Goal: Communication & Community: Answer question/provide support

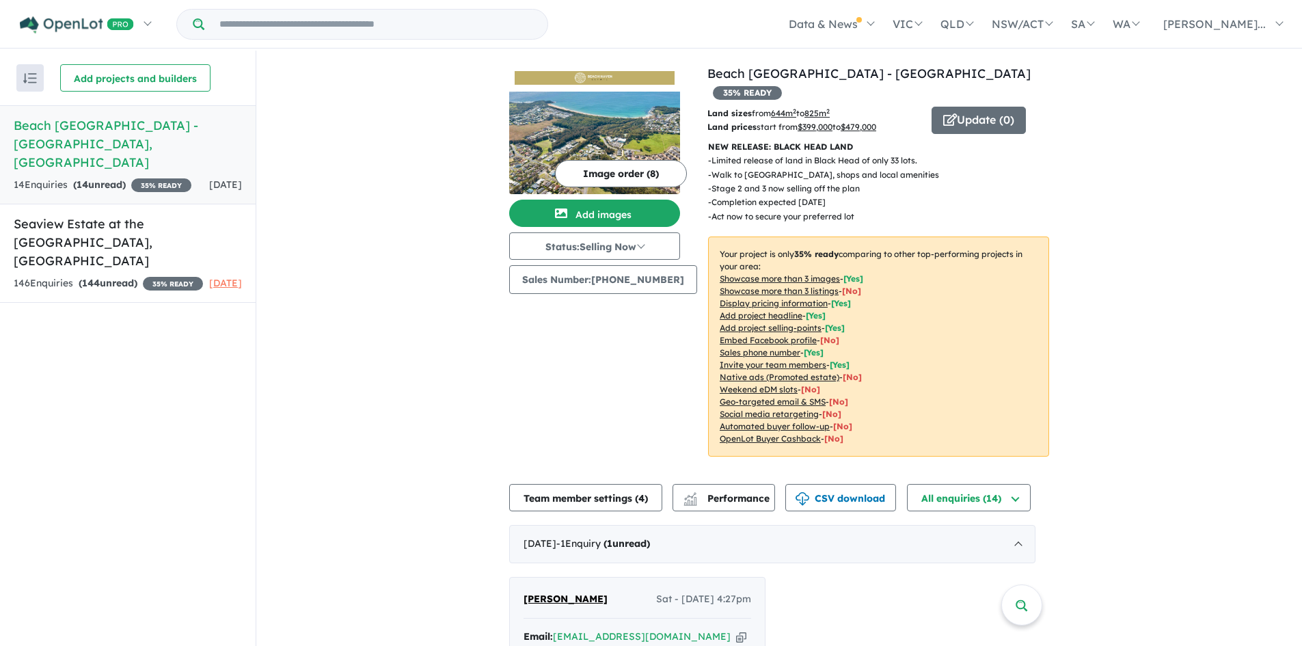
click at [23, 73] on img "button" at bounding box center [30, 78] width 14 height 10
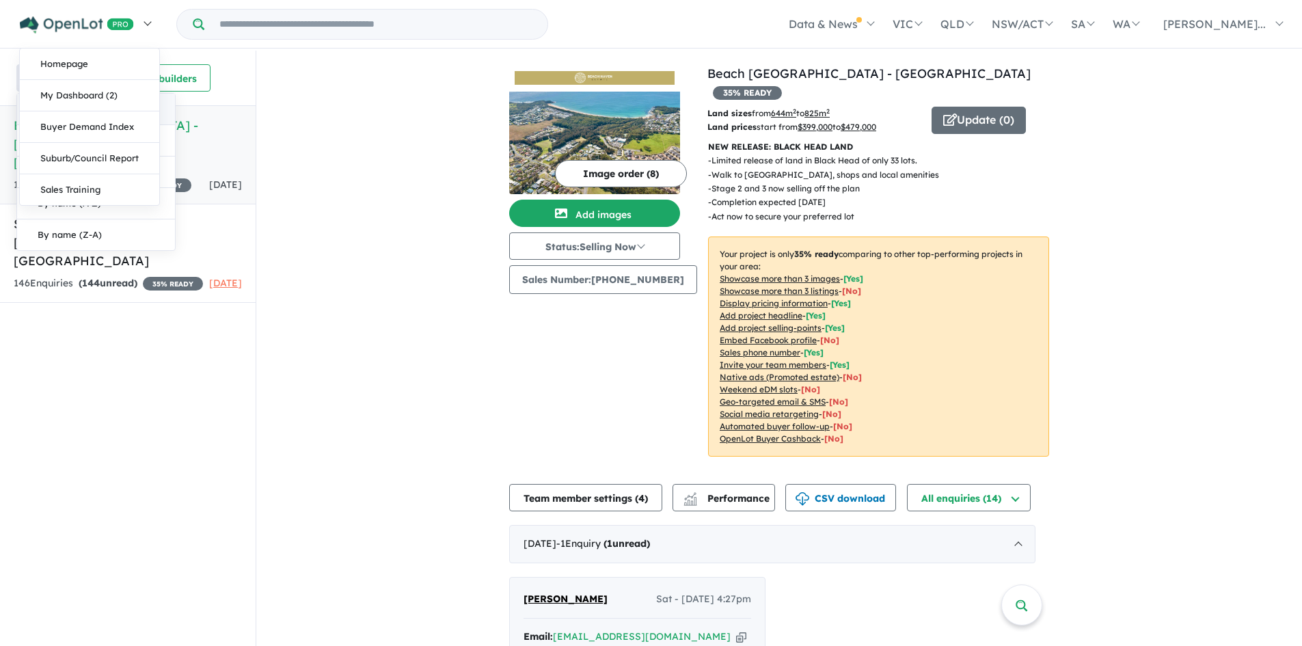
click at [137, 23] on link at bounding box center [85, 24] width 150 height 48
click at [100, 94] on link "My Dashboard (2)" at bounding box center [89, 95] width 139 height 31
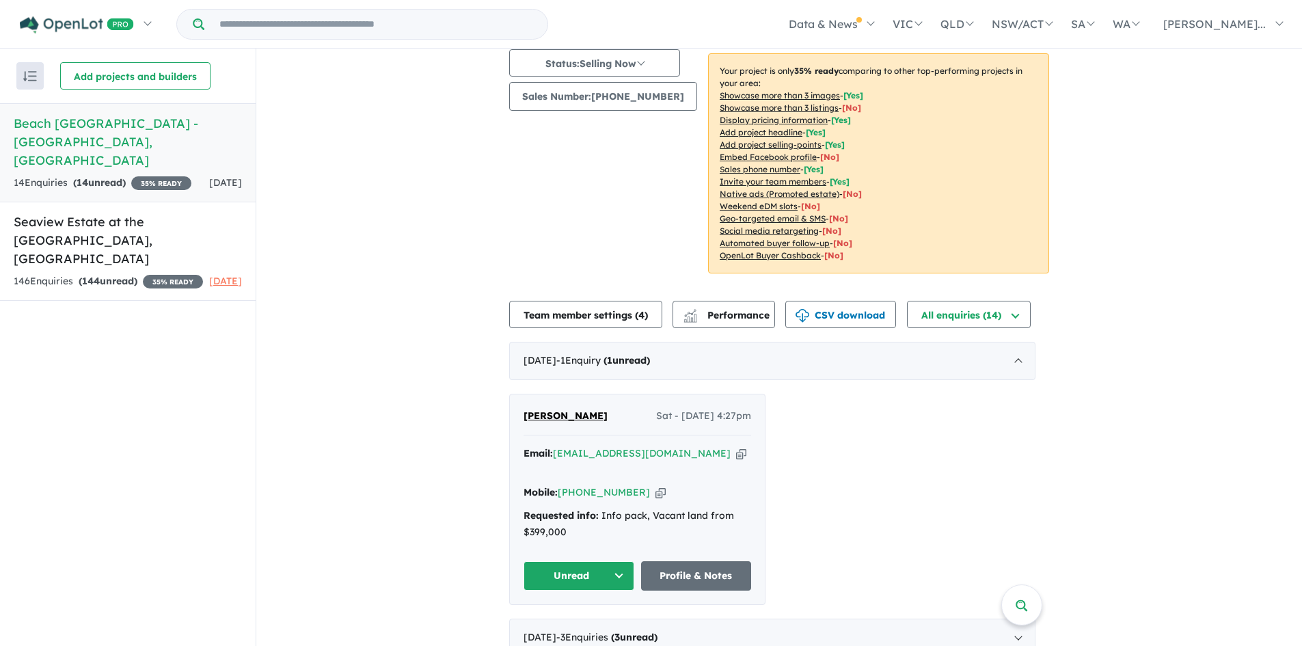
scroll to position [205, 0]
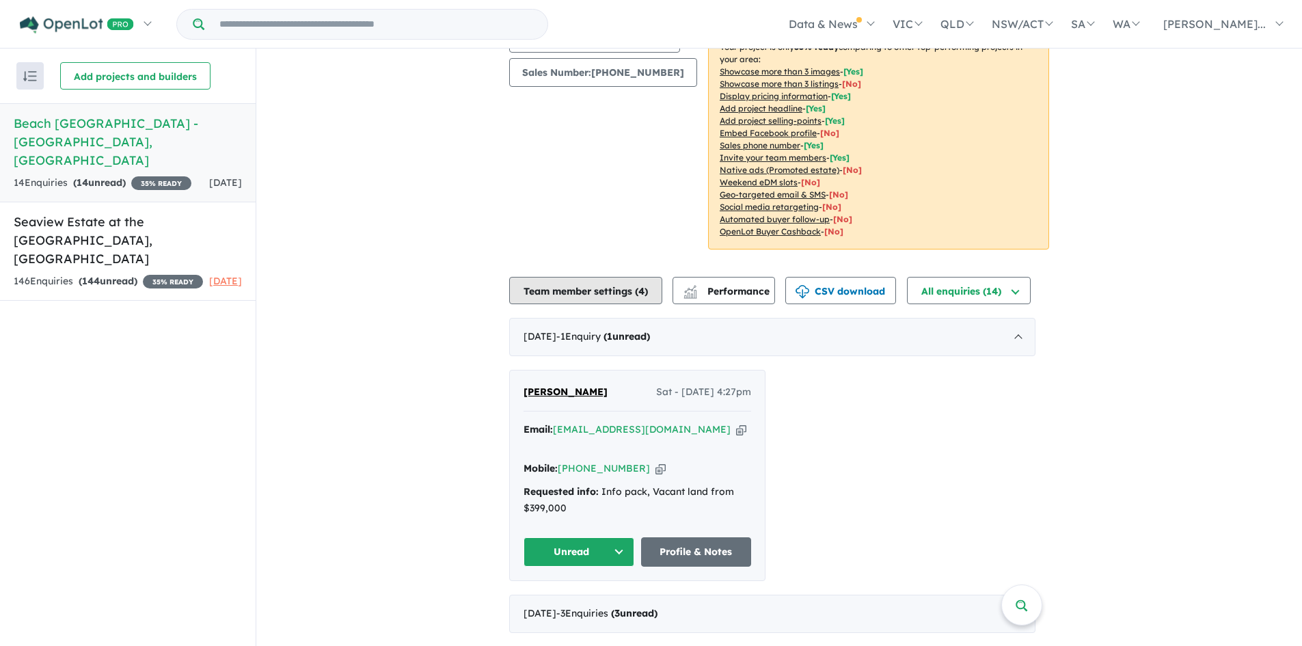
click at [574, 277] on button "Team member settings ( 4 )" at bounding box center [585, 290] width 153 height 27
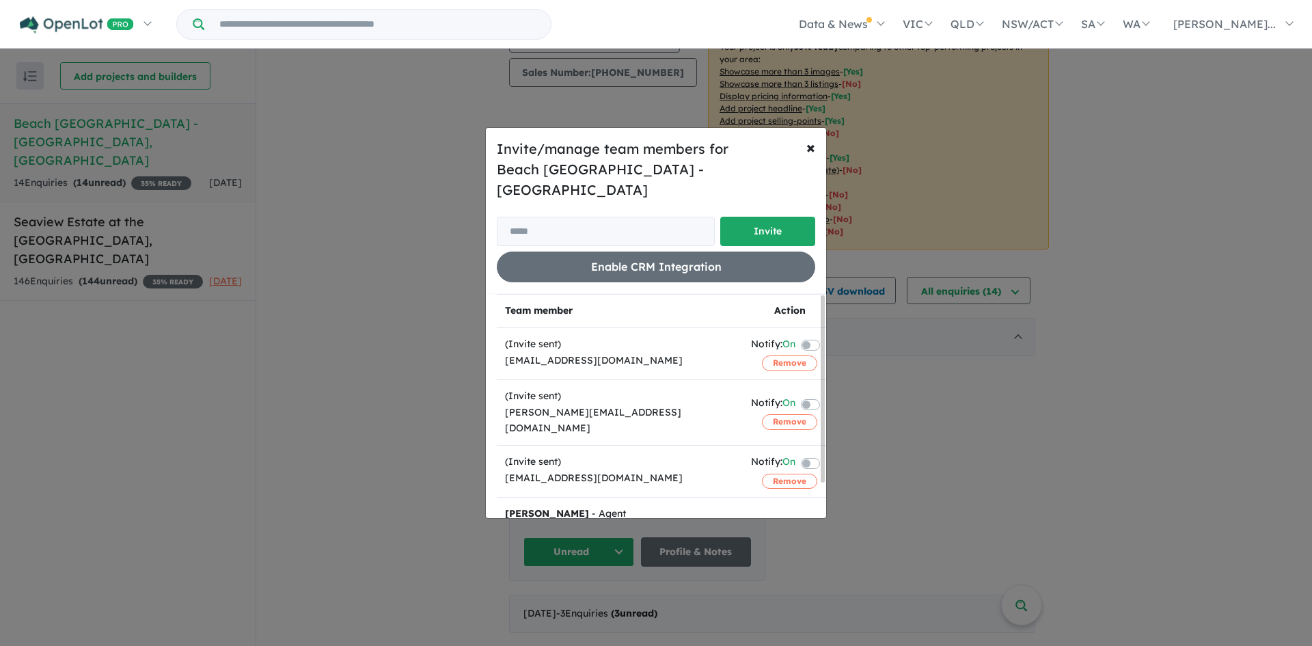
click at [826, 338] on label at bounding box center [827, 344] width 3 height 16
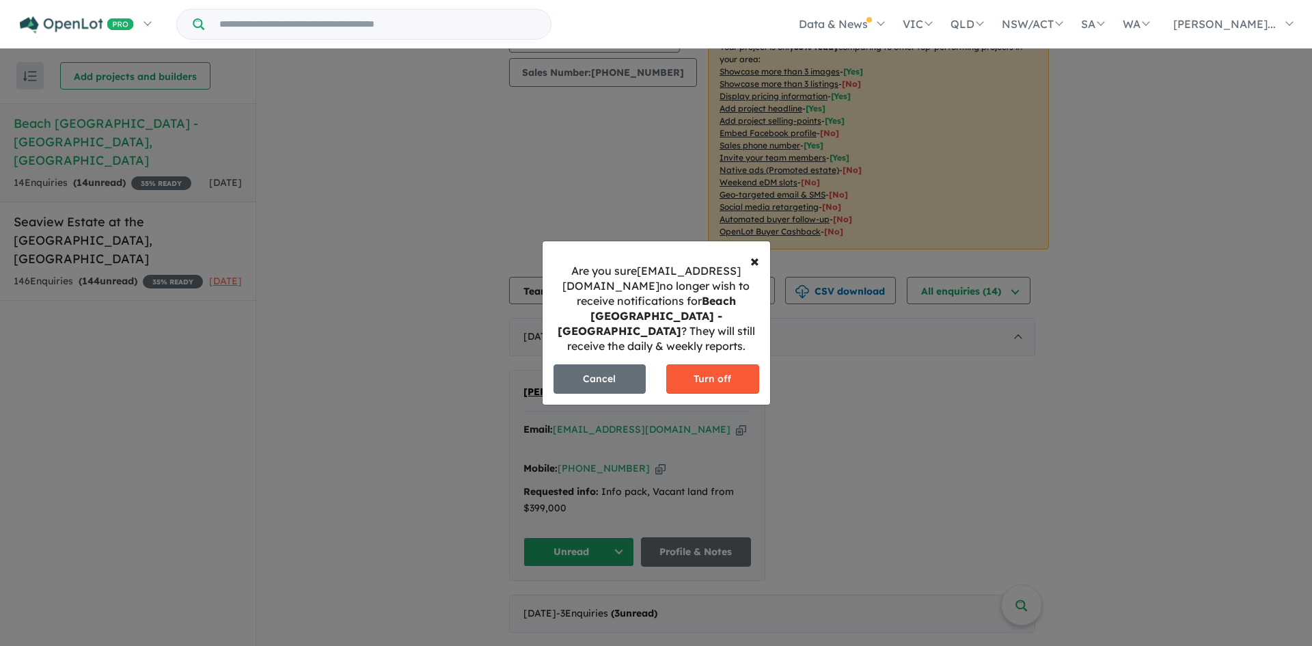
click at [716, 373] on button "Turn off" at bounding box center [712, 378] width 93 height 29
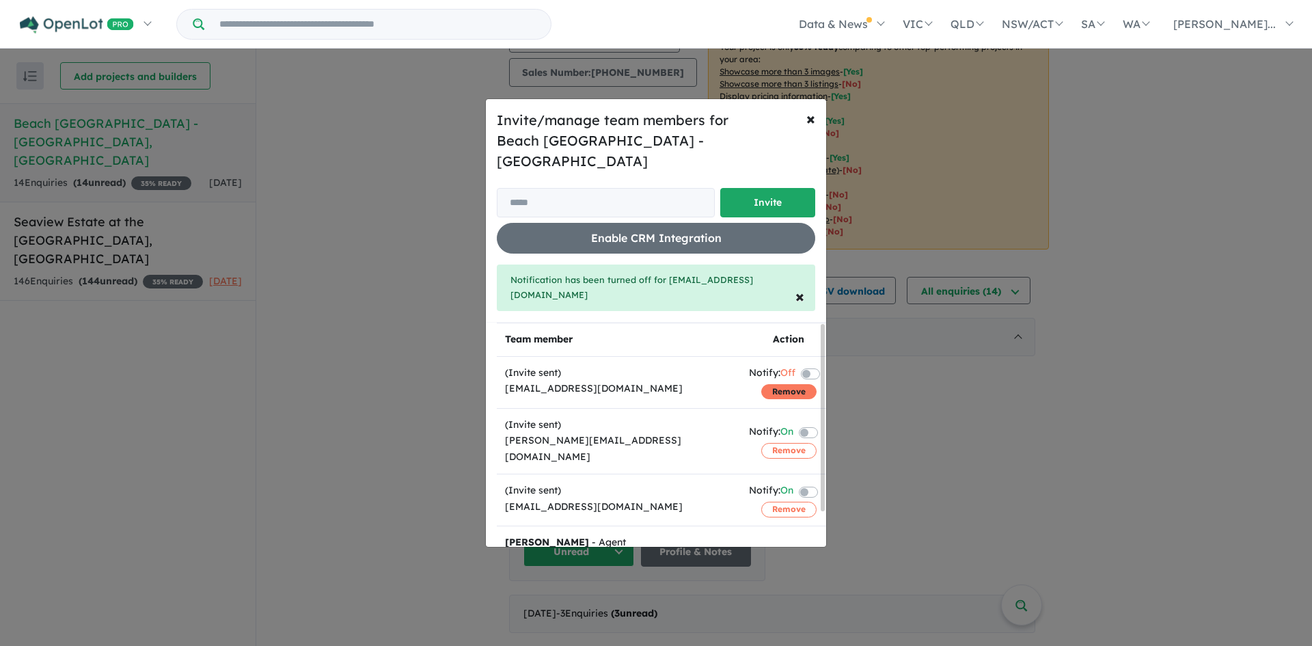
click at [767, 384] on button "Remove" at bounding box center [788, 391] width 55 height 15
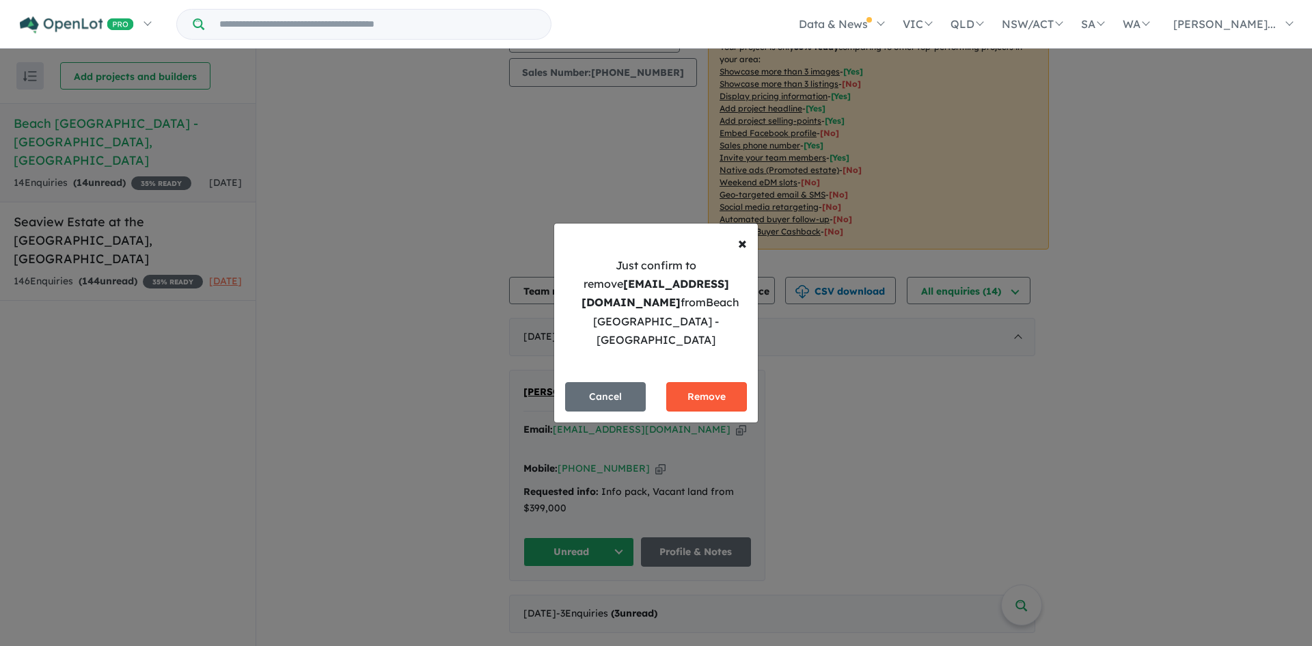
click at [716, 394] on button "Remove" at bounding box center [706, 396] width 81 height 29
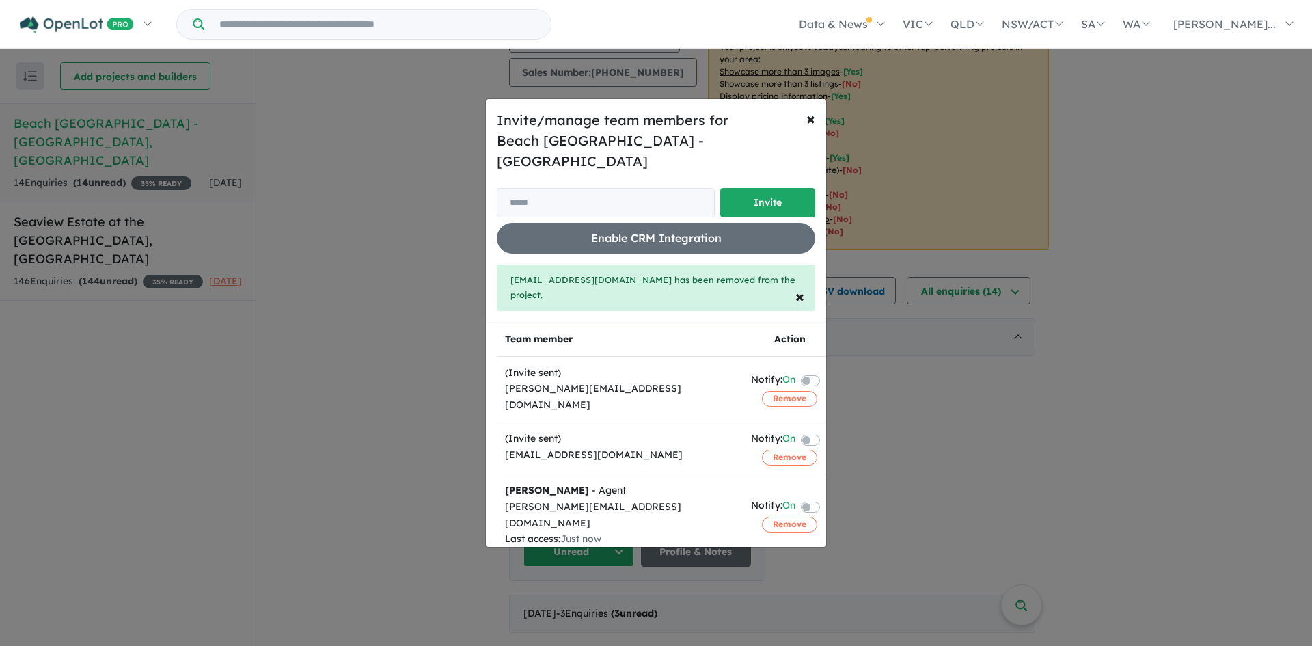
click at [826, 372] on label at bounding box center [827, 380] width 3 height 16
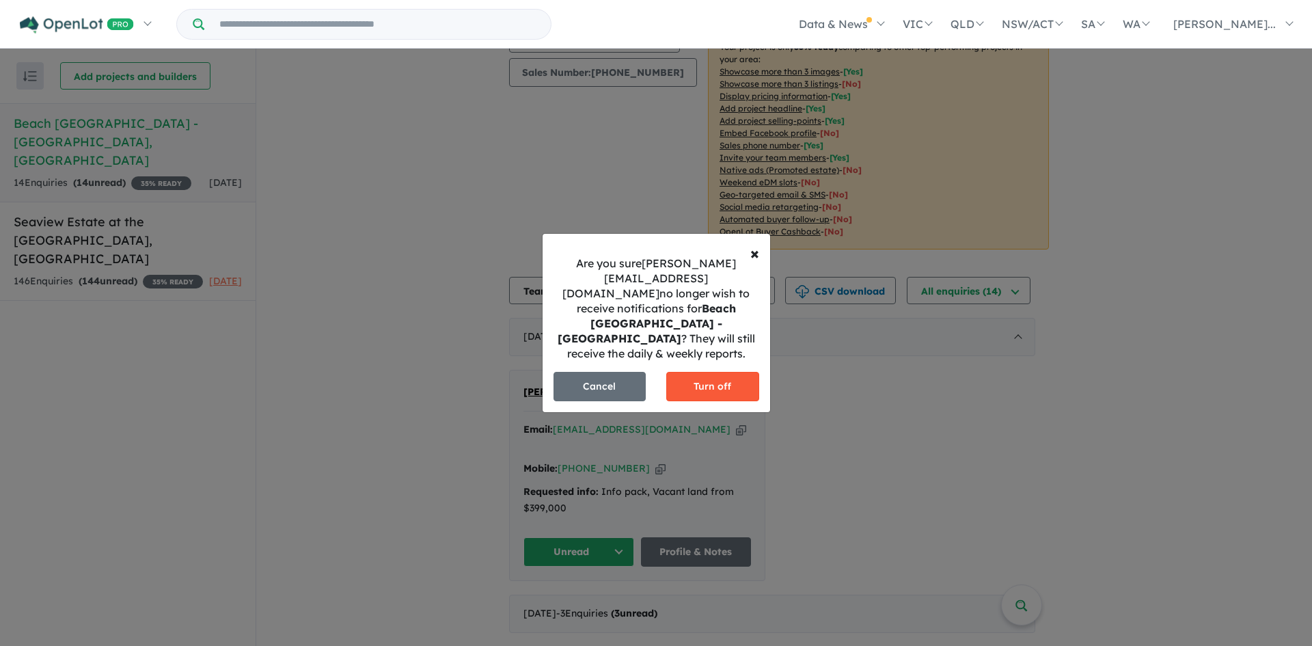
click at [716, 377] on button "Turn off" at bounding box center [712, 386] width 93 height 29
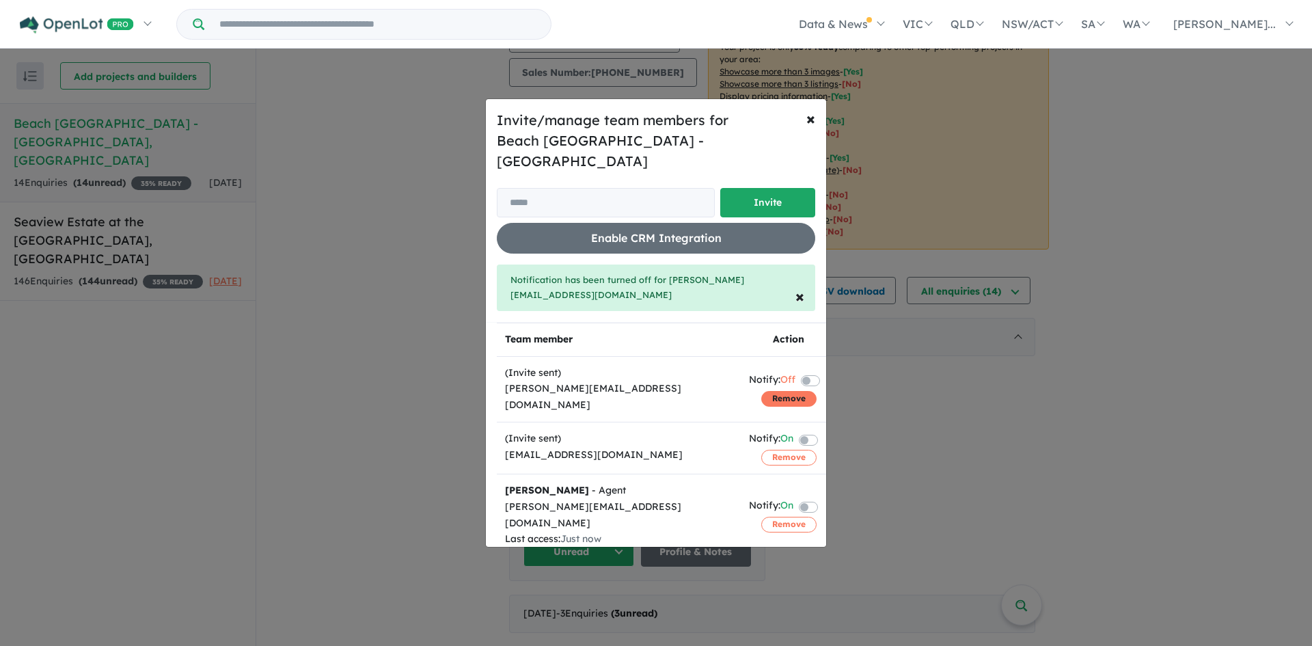
click at [774, 391] on button "Remove" at bounding box center [788, 398] width 55 height 15
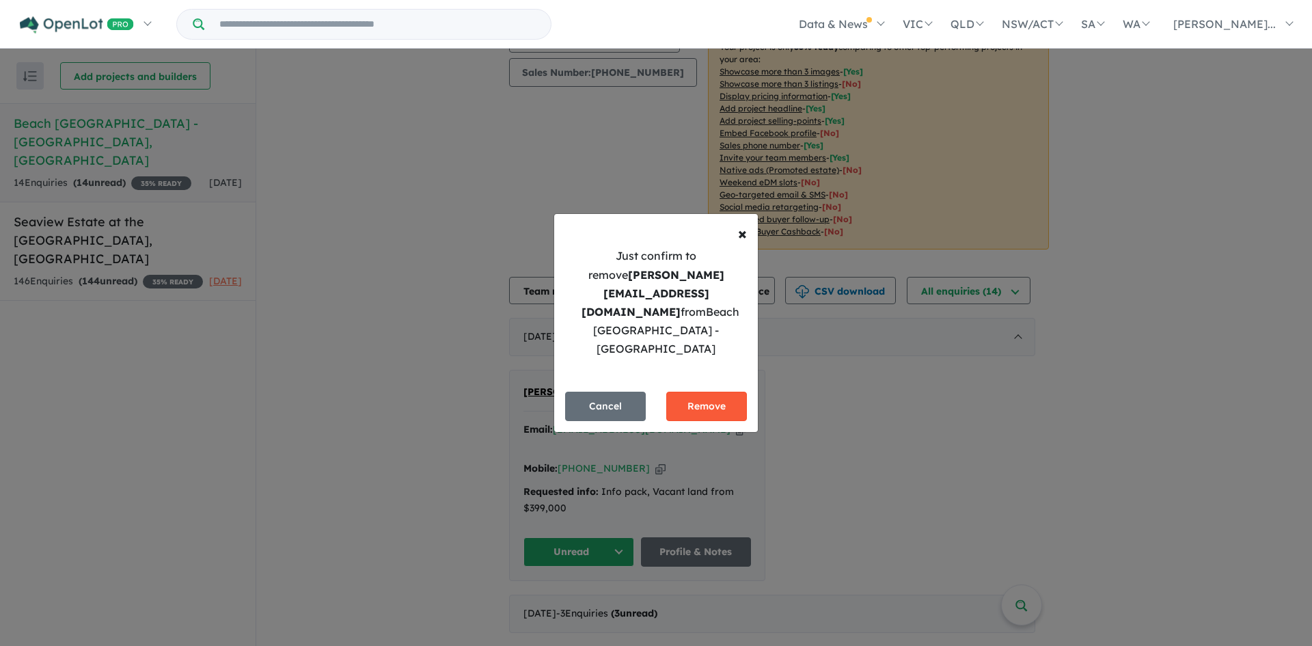
click at [698, 394] on button "Remove" at bounding box center [706, 406] width 81 height 29
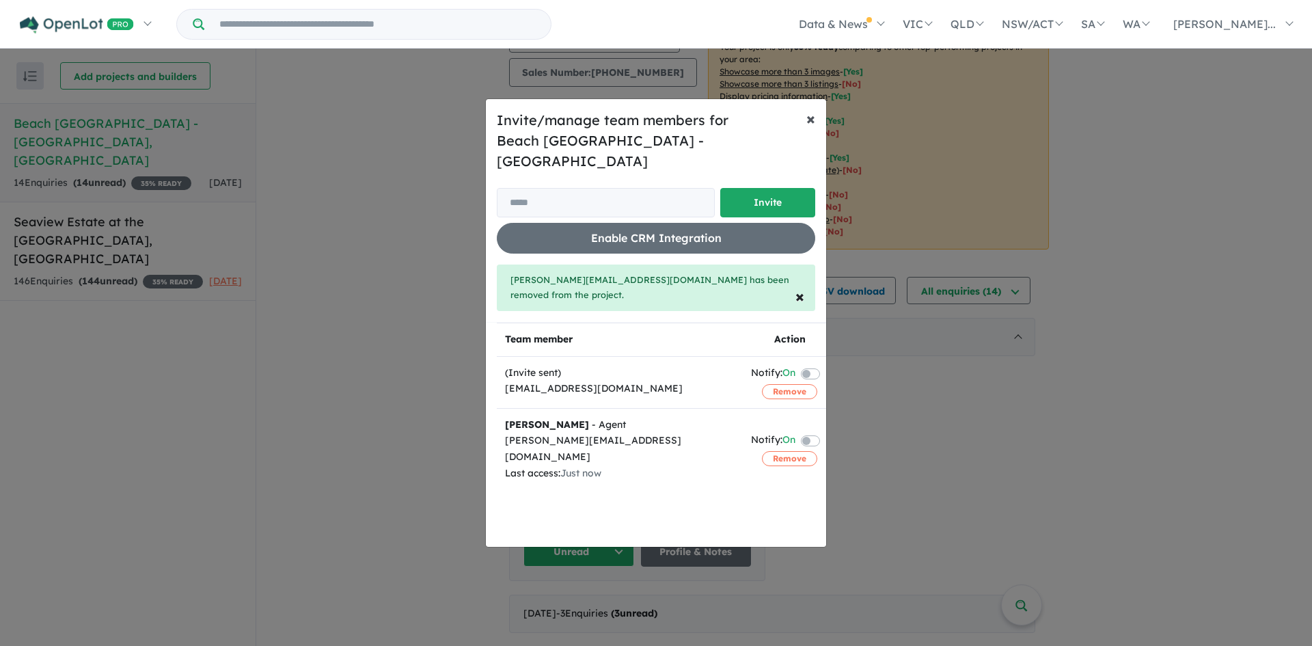
click at [813, 128] on span "×" at bounding box center [811, 118] width 9 height 21
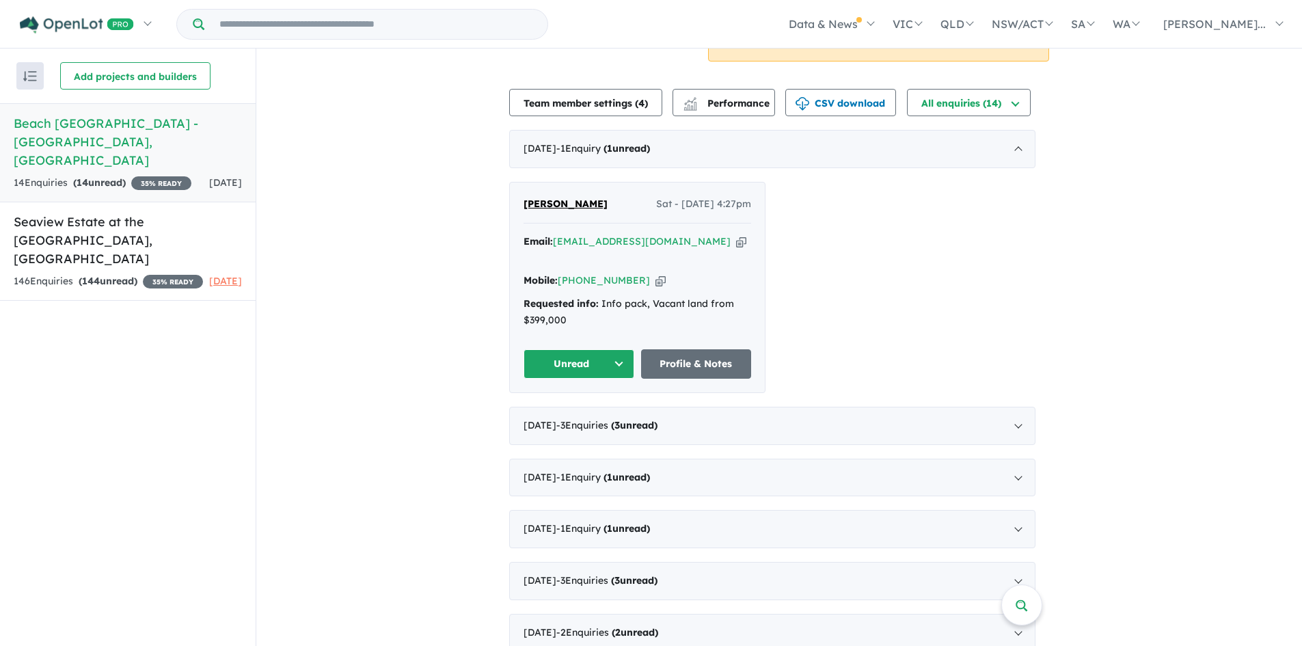
scroll to position [410, 0]
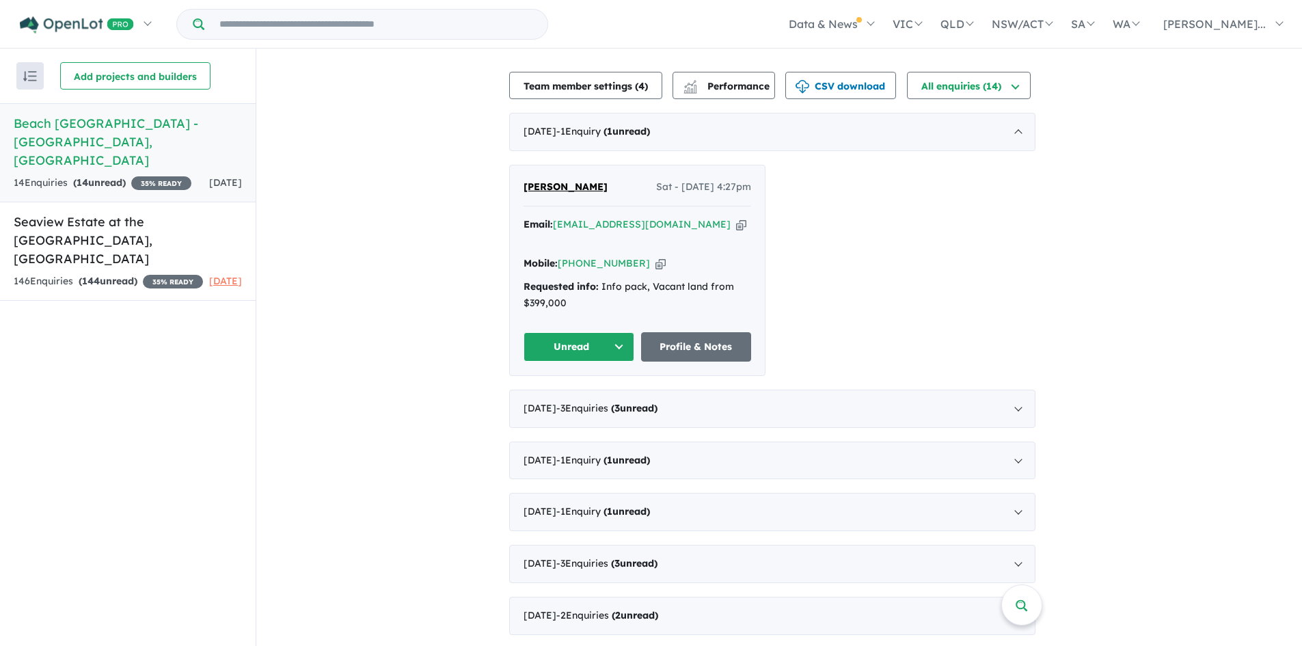
click at [590, 332] on button "Unread" at bounding box center [579, 346] width 111 height 29
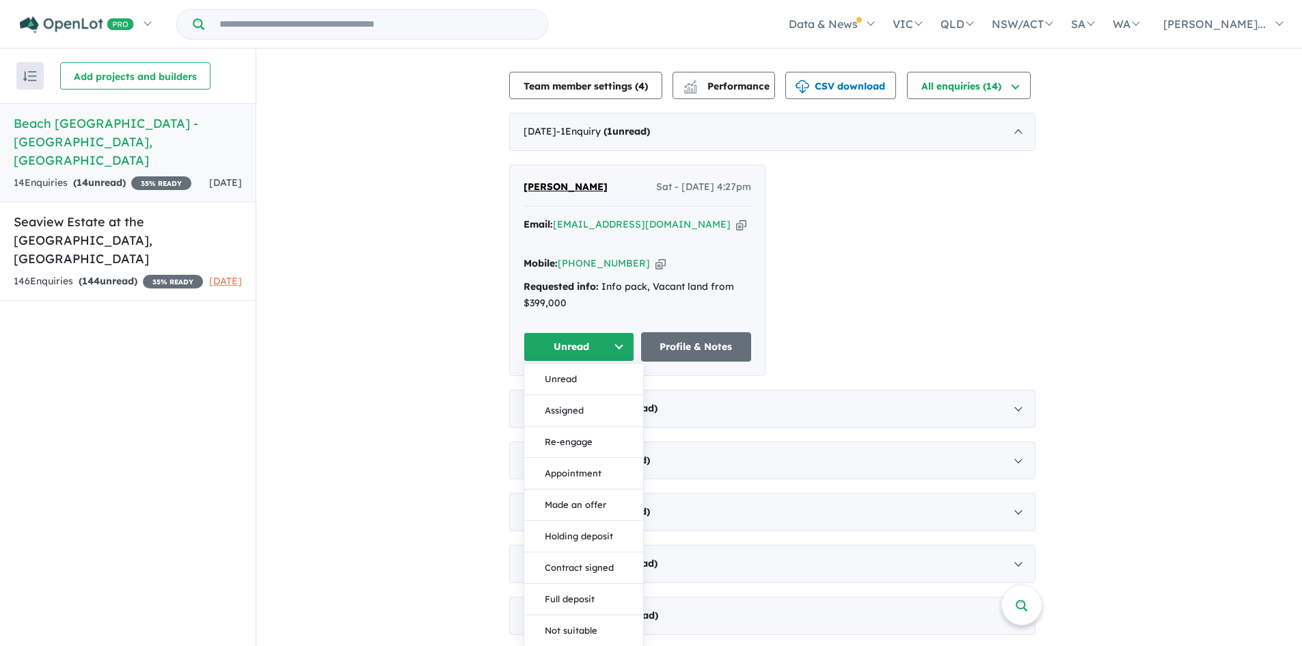
click at [481, 361] on div "View 2 projects in your account Beach Haven Estate - Black Head 35 % READY Land…" at bounding box center [779, 194] width 1046 height 1113
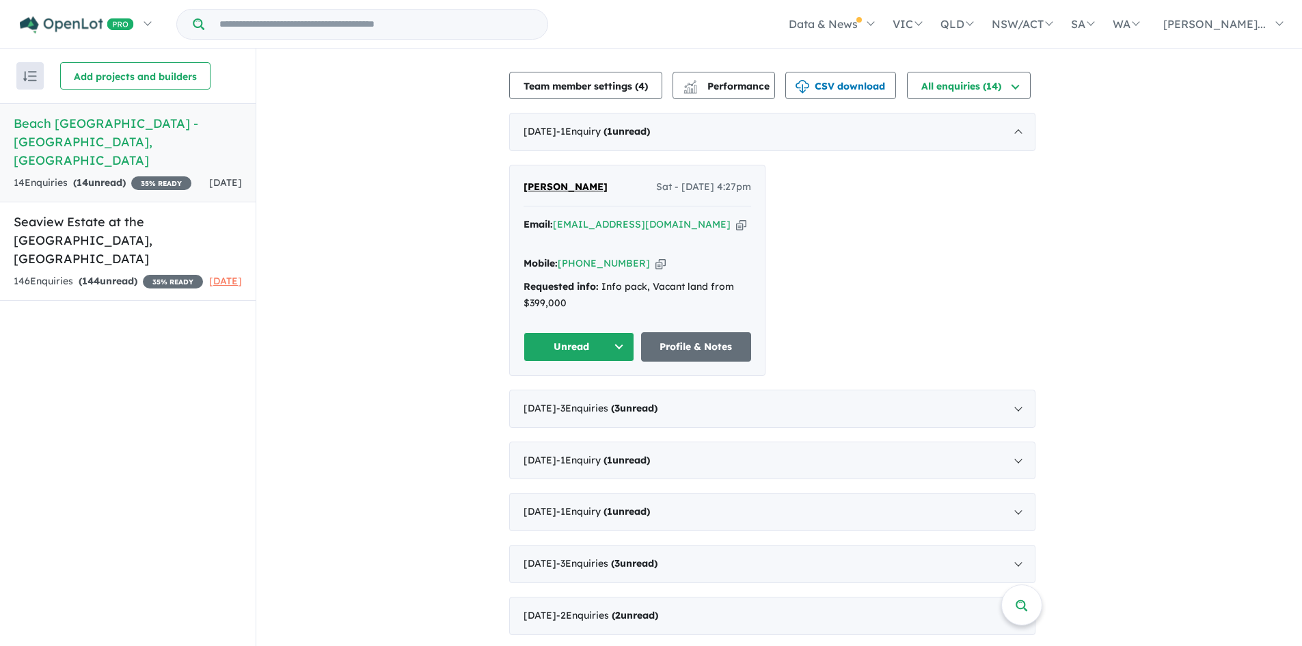
click at [554, 180] on span "[PERSON_NAME]" at bounding box center [566, 186] width 84 height 12
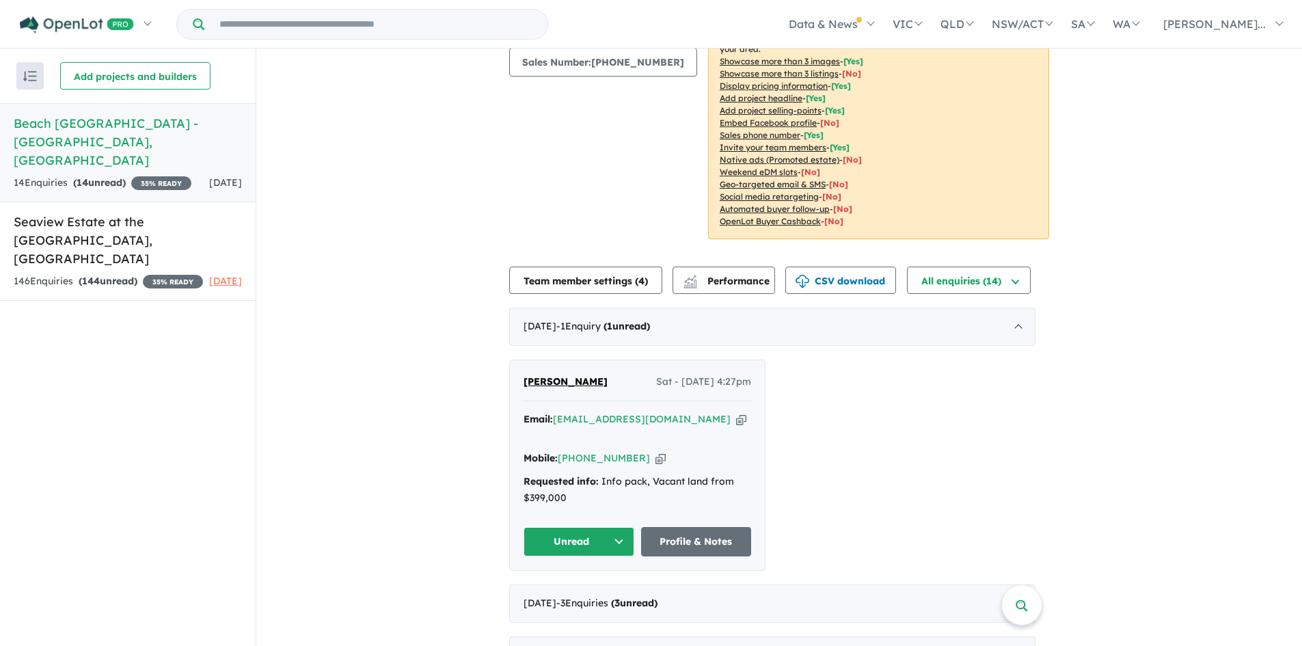
scroll to position [205, 0]
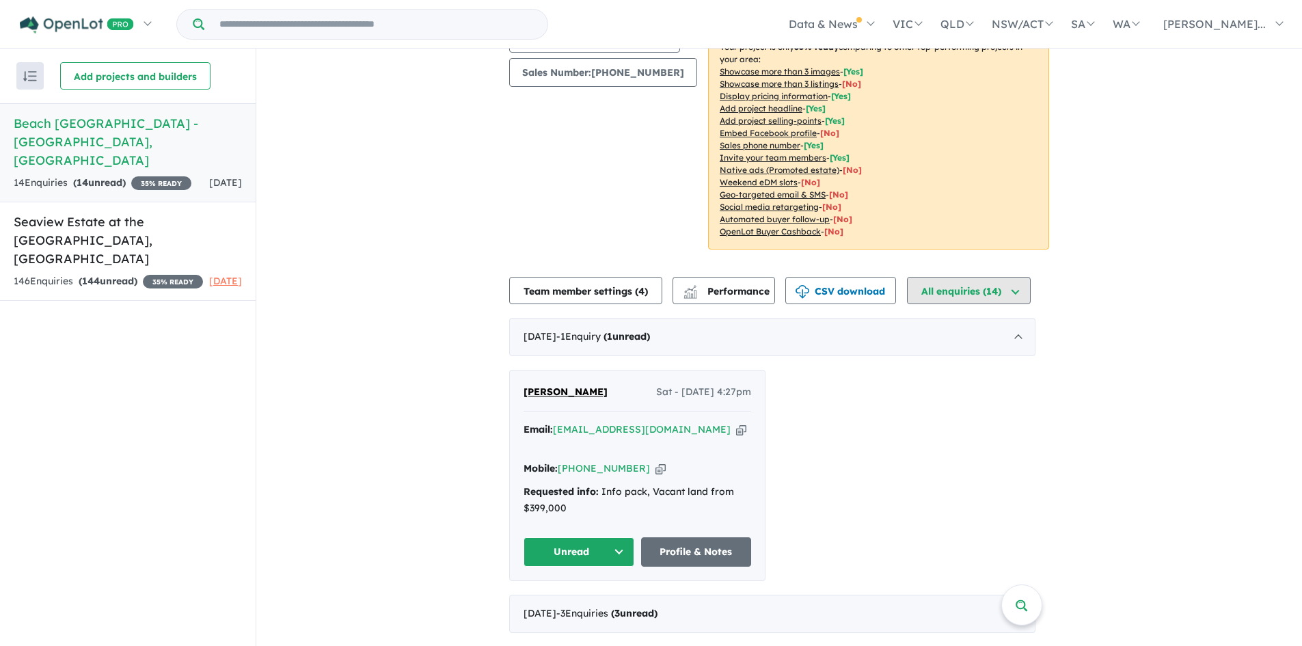
click at [977, 278] on button "All enquiries ( 14 )" at bounding box center [969, 290] width 124 height 27
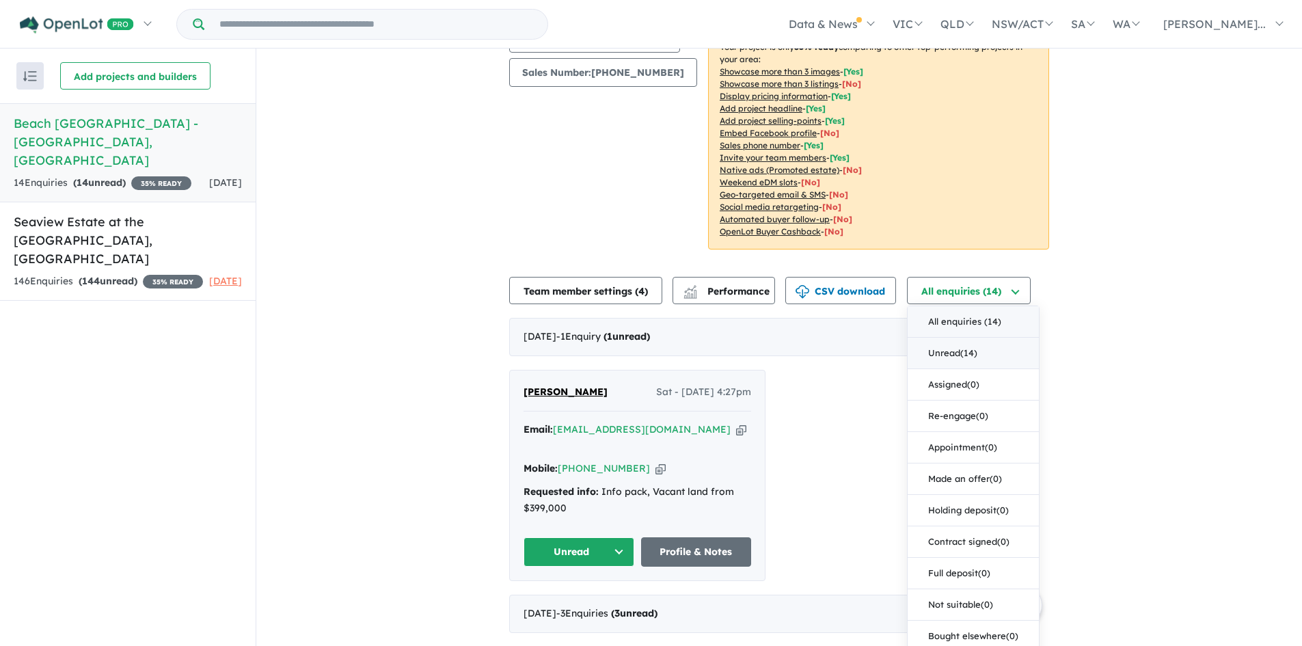
click at [932, 338] on button "Unread ( 14 )" at bounding box center [973, 353] width 131 height 31
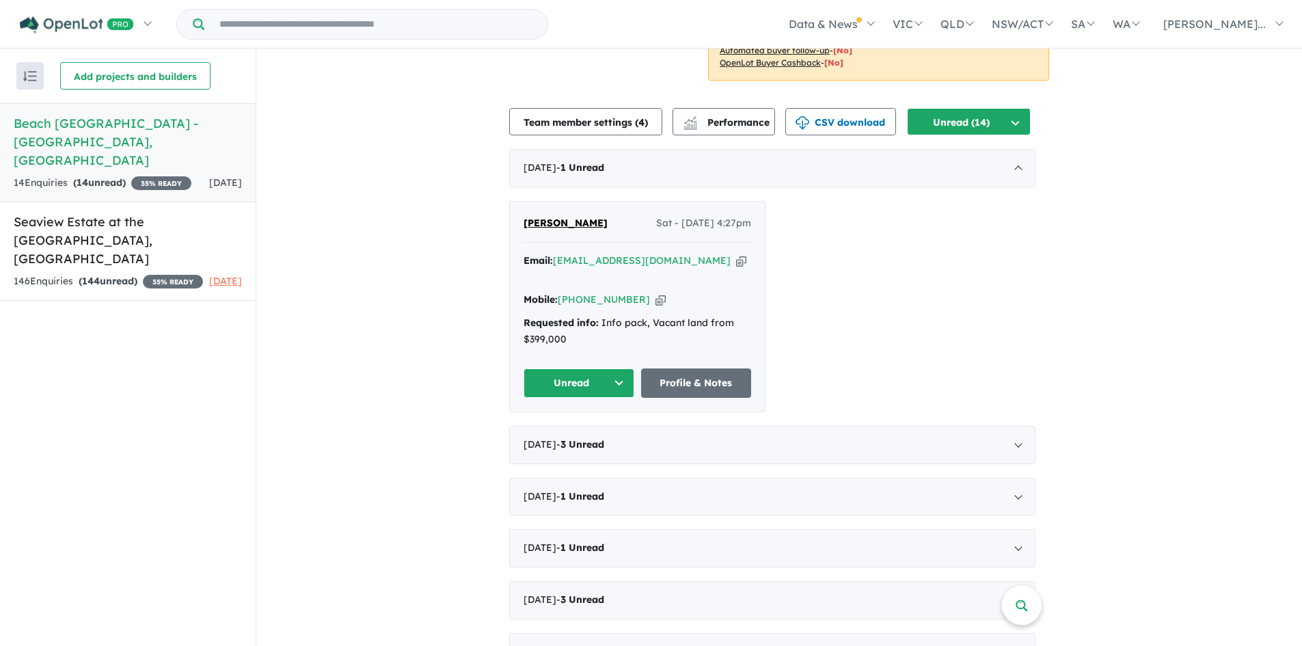
scroll to position [410, 0]
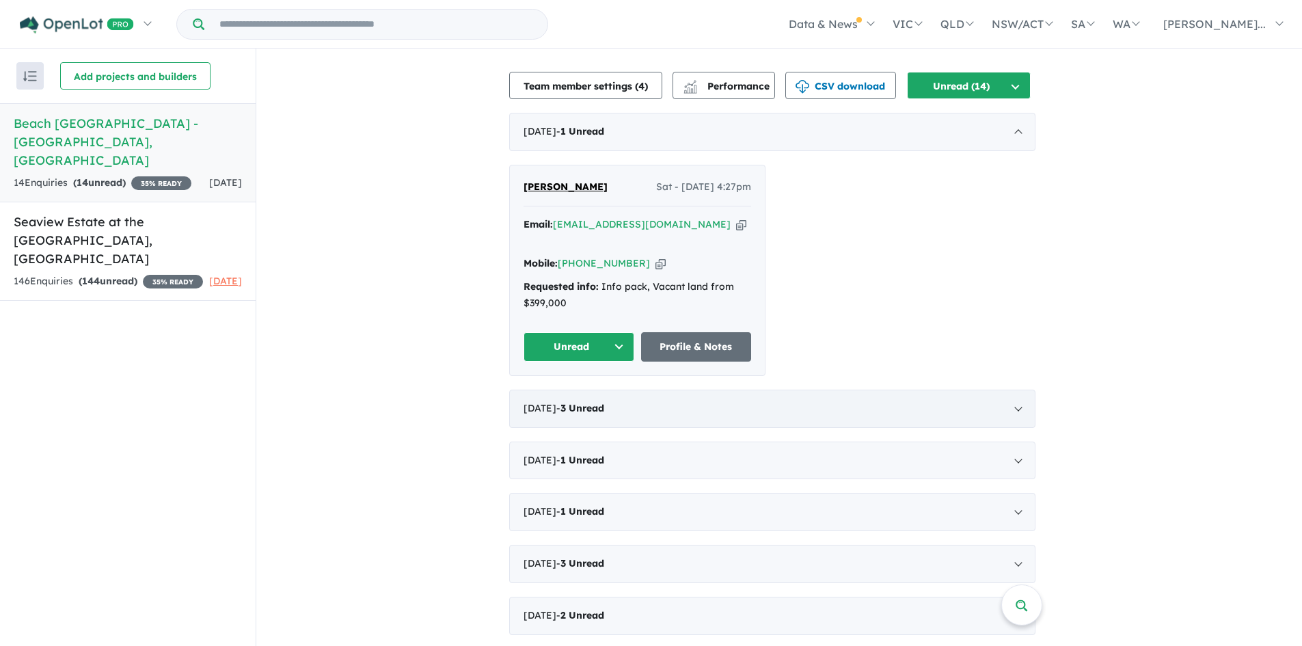
click at [542, 402] on span "July 2025 - 3 Unread" at bounding box center [564, 408] width 81 height 12
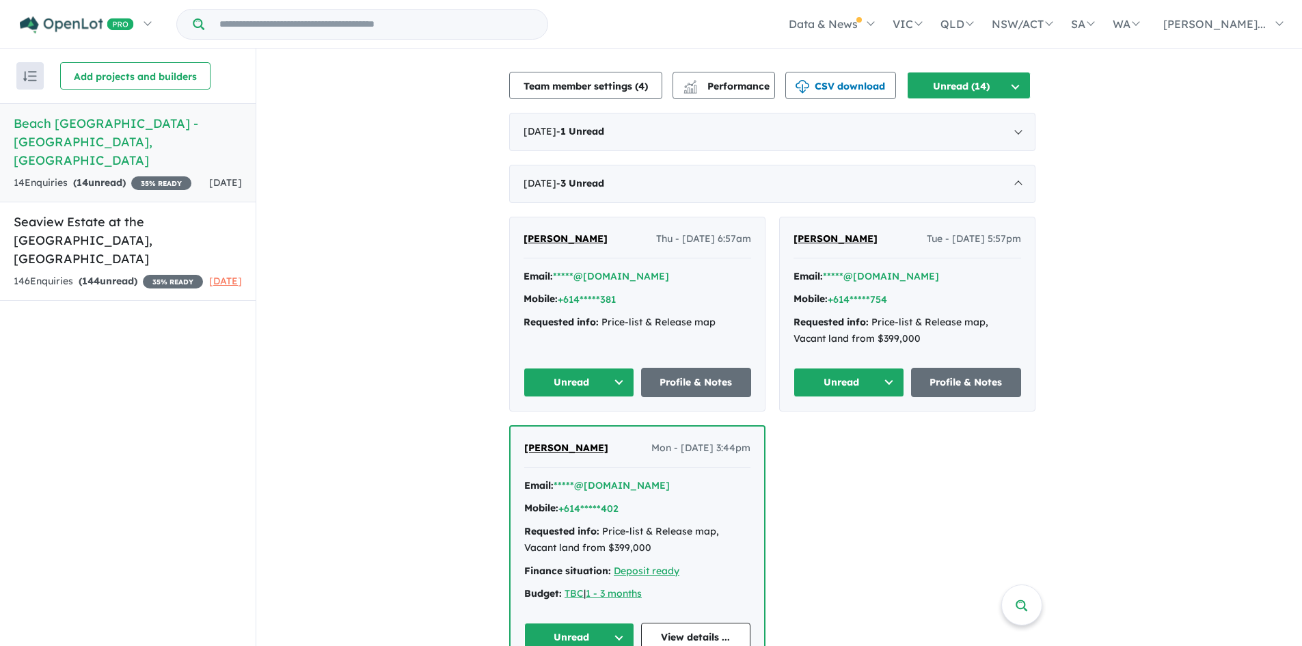
click at [563, 368] on button "Unread" at bounding box center [579, 382] width 111 height 29
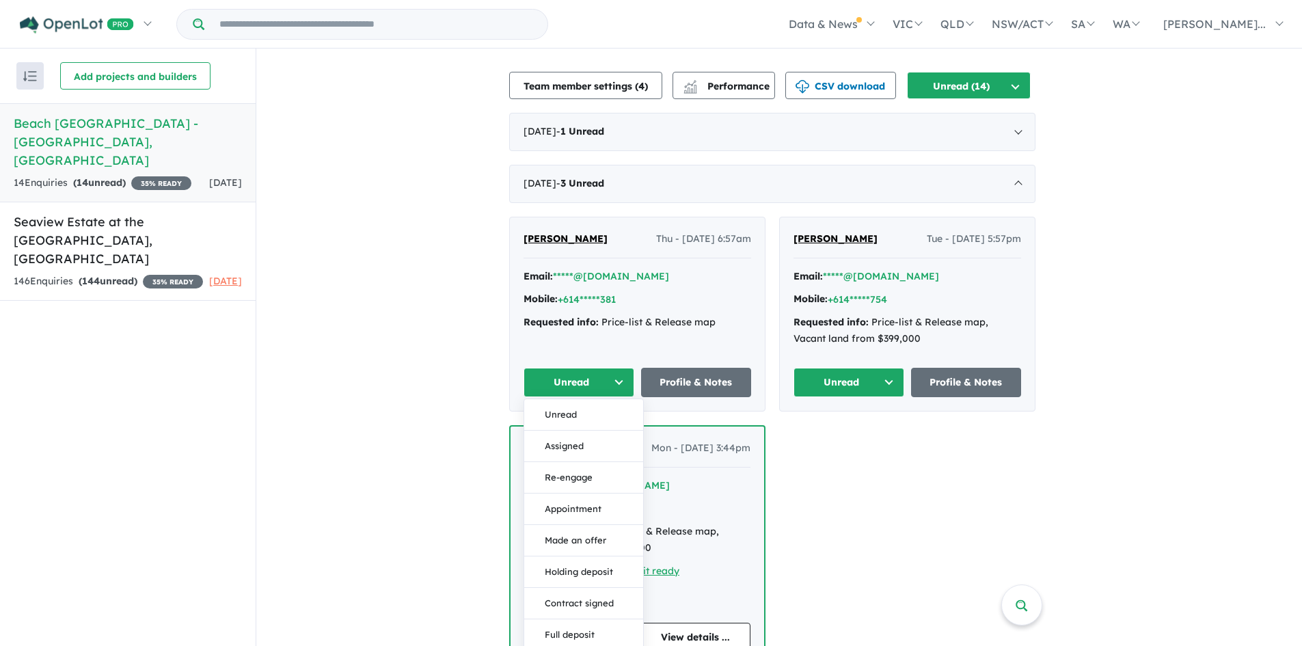
click at [485, 430] on div "View 2 projects in your account Beach Haven Estate - Black Head 35 % READY Land…" at bounding box center [779, 314] width 1046 height 1353
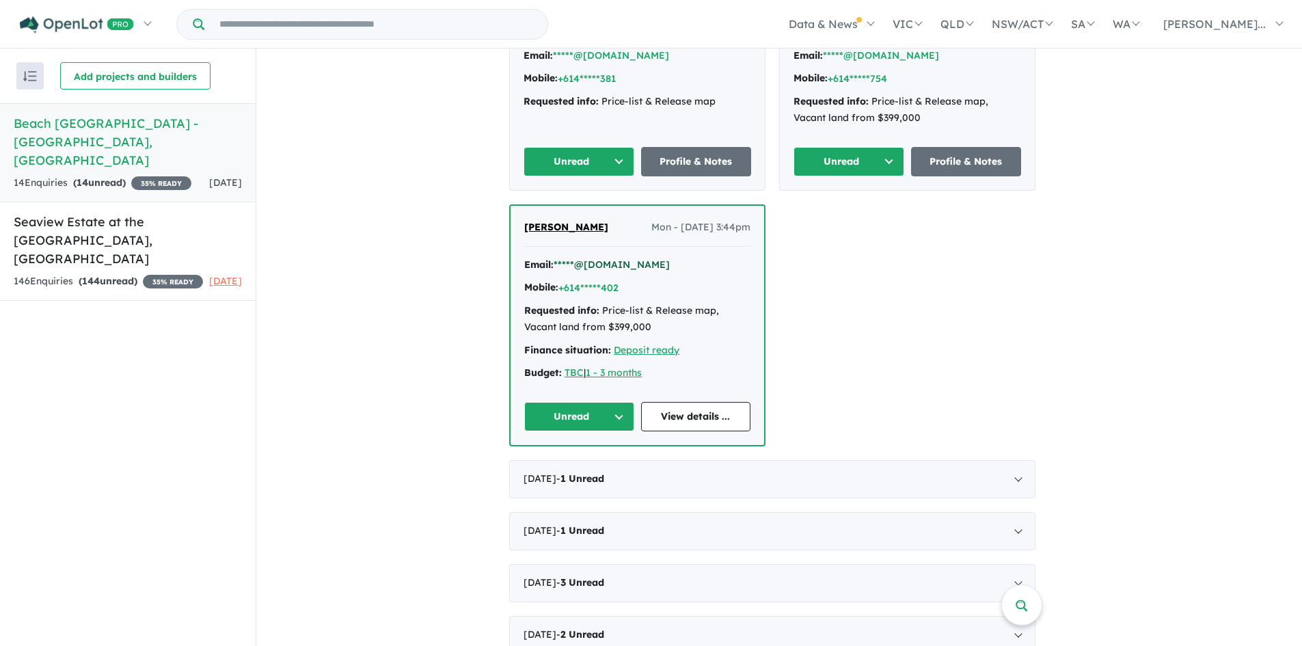
scroll to position [683, 0]
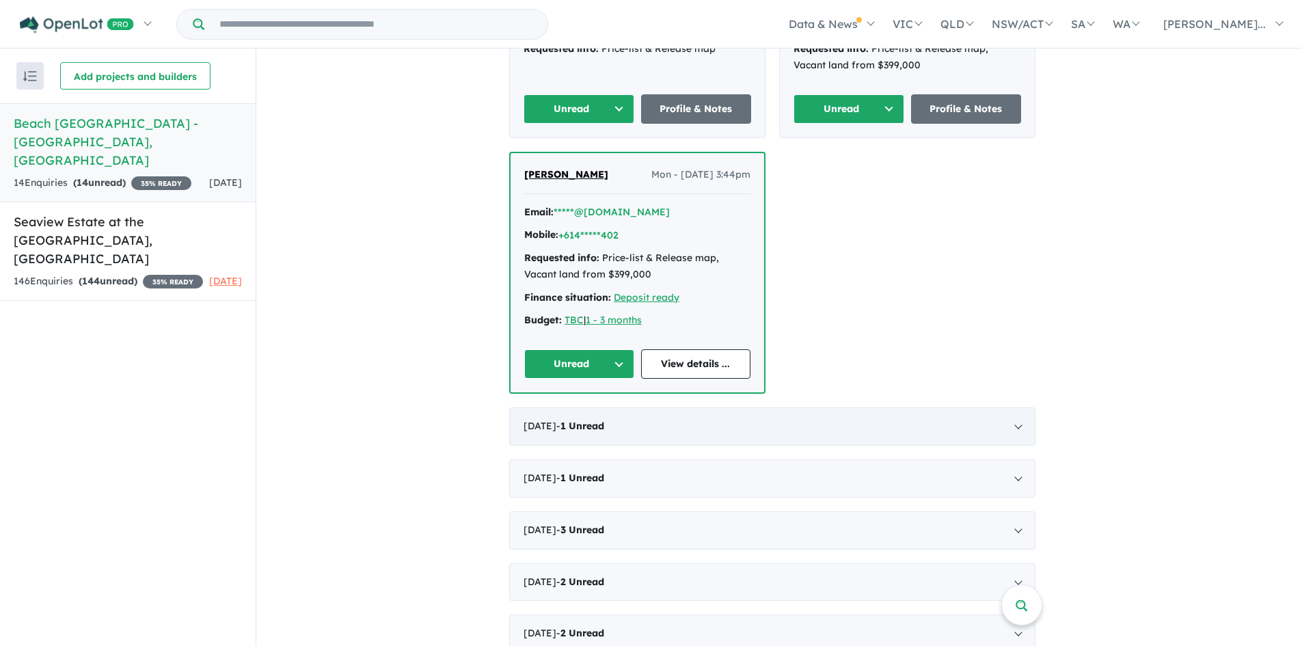
click at [627, 407] on div "April 2025 - 1 Unread" at bounding box center [772, 426] width 526 height 38
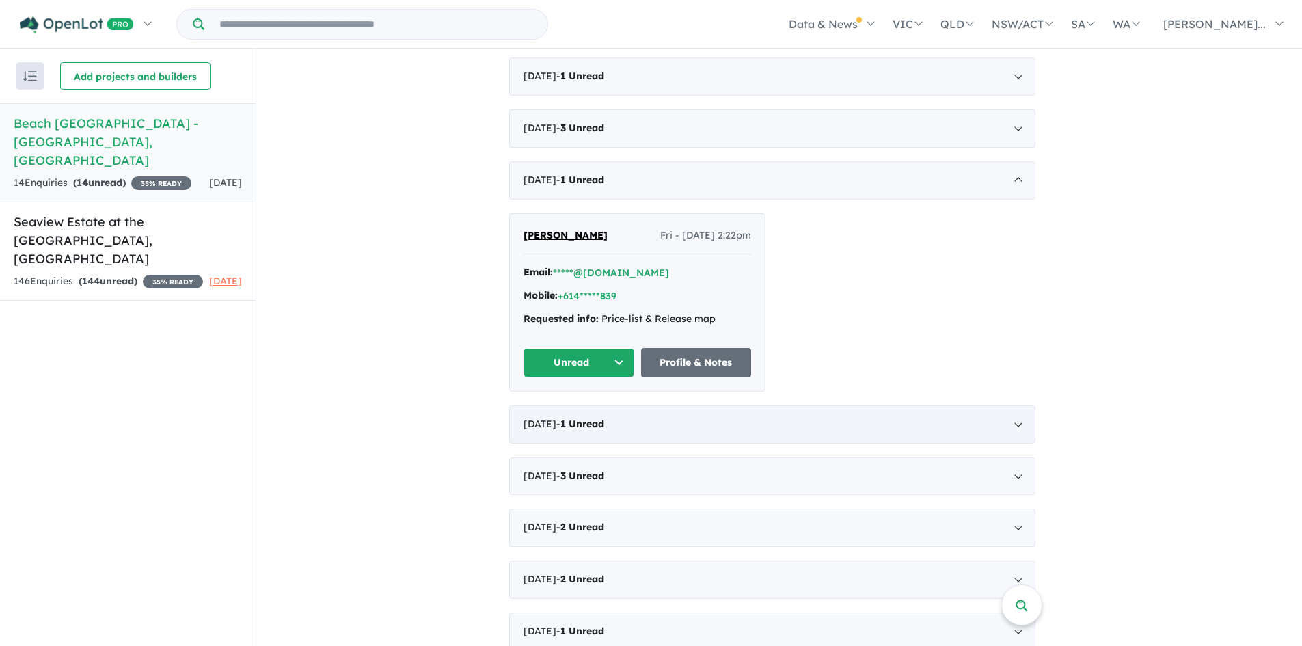
click at [623, 405] on div "March 2025 - 1 Unread" at bounding box center [772, 424] width 526 height 38
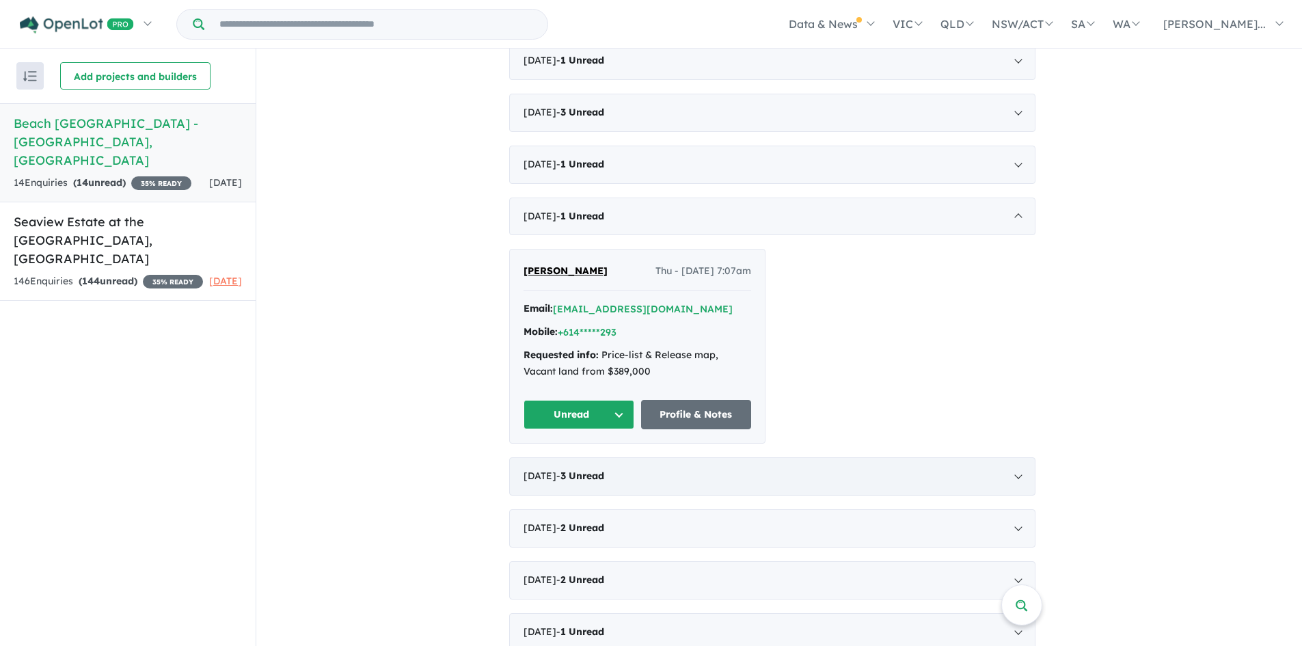
click at [604, 470] on span "Unread" at bounding box center [587, 476] width 36 height 12
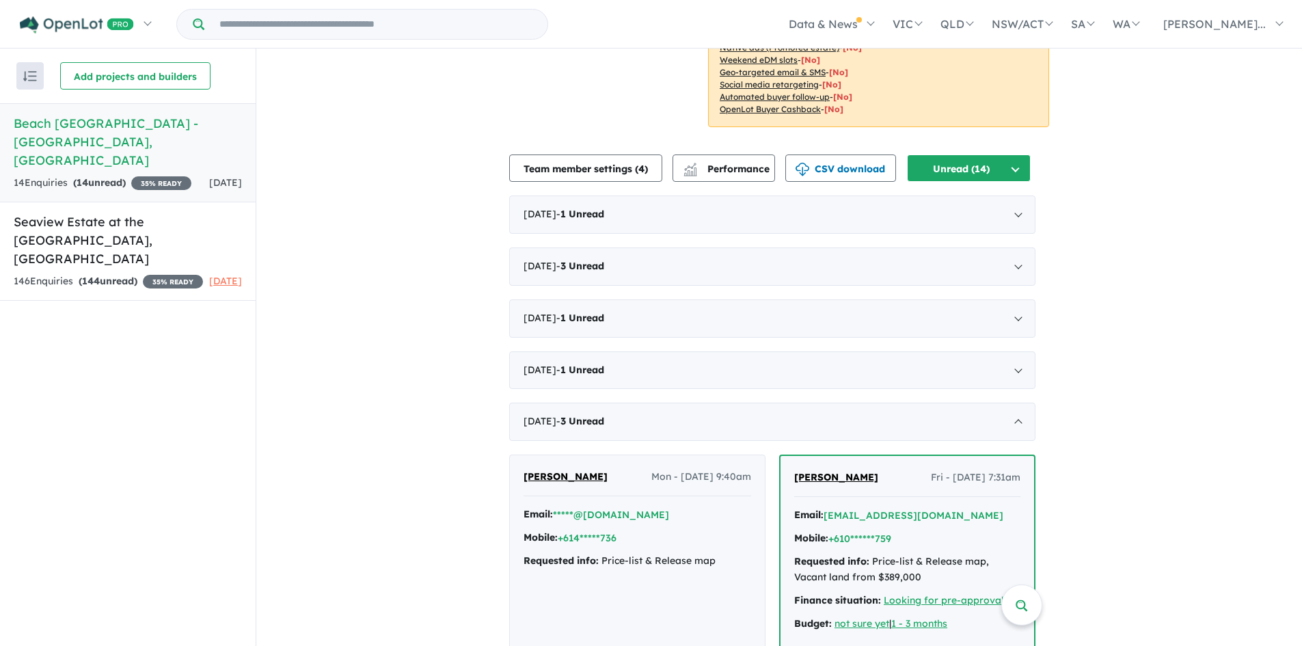
scroll to position [523, 0]
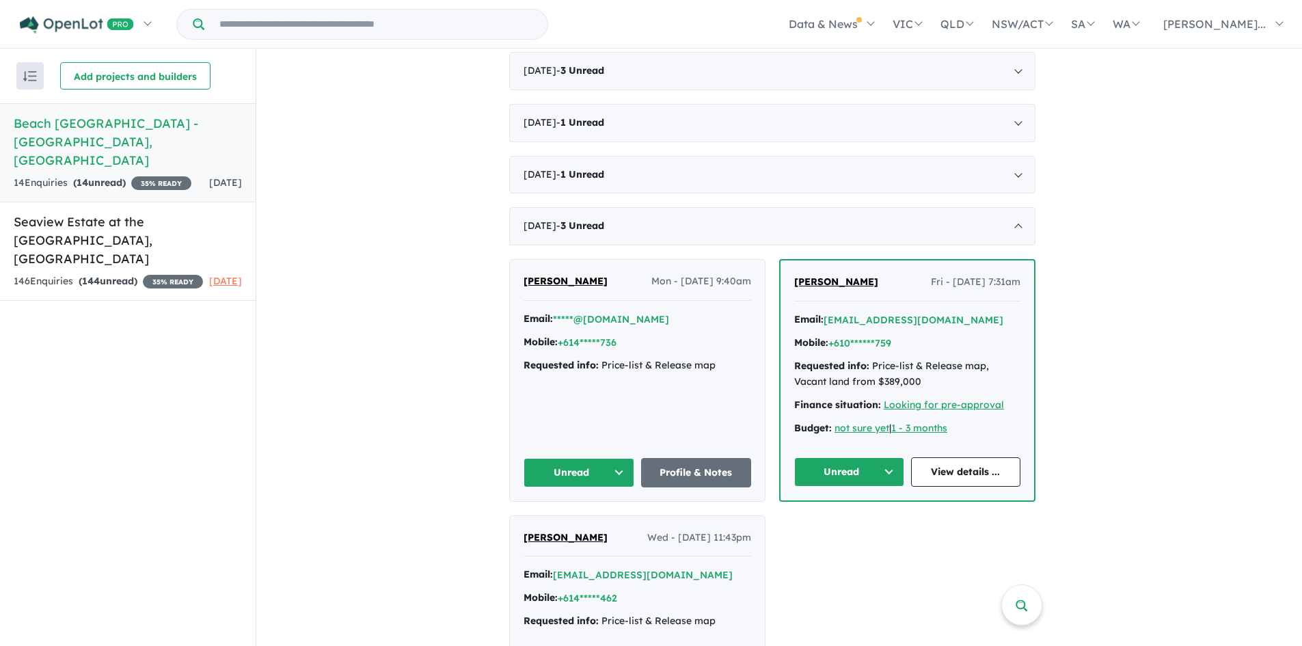
click at [608, 516] on div "Margaret Fittler Wed - 08/01/2025, 11:43pm Email: *****@live.com.au Mobile: +61…" at bounding box center [637, 604] width 255 height 177
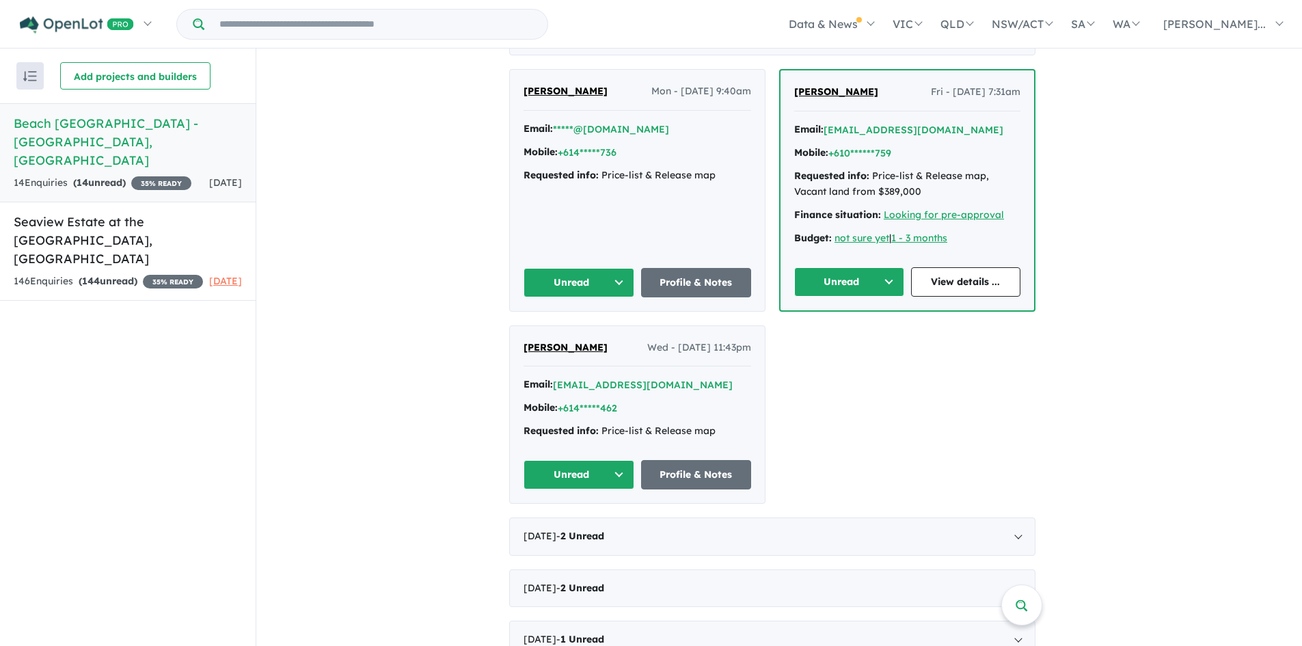
scroll to position [721, 0]
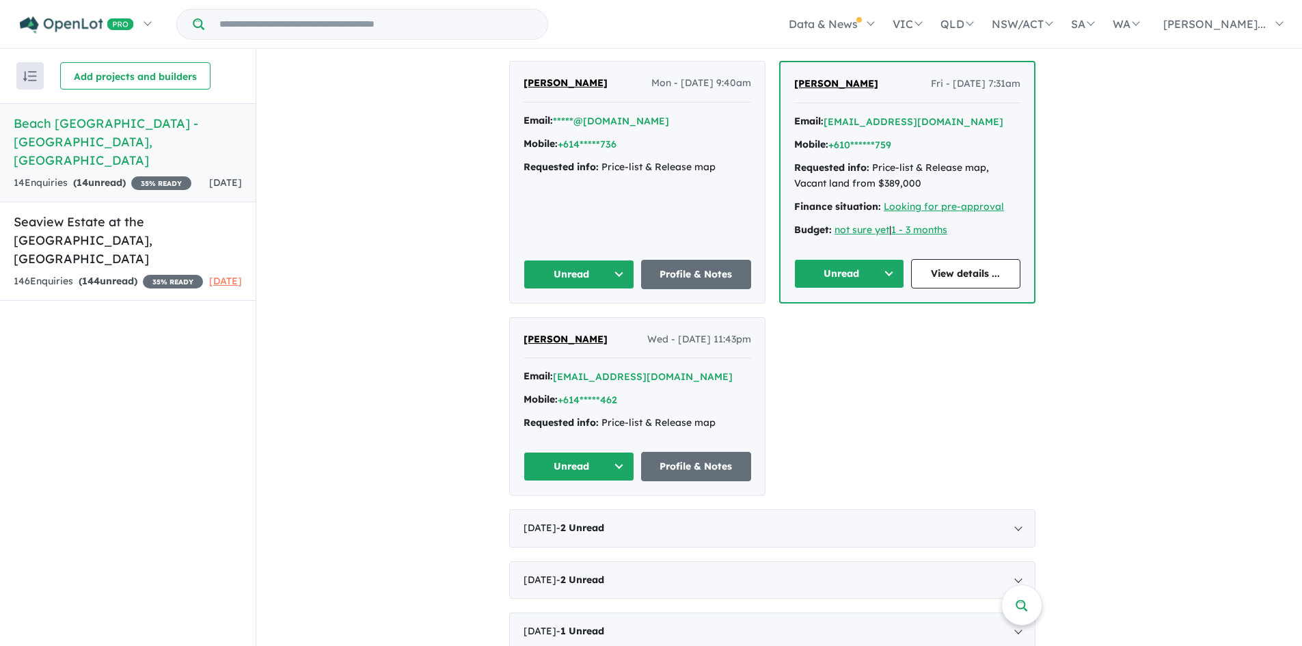
click at [622, 452] on button "Unread" at bounding box center [579, 466] width 111 height 29
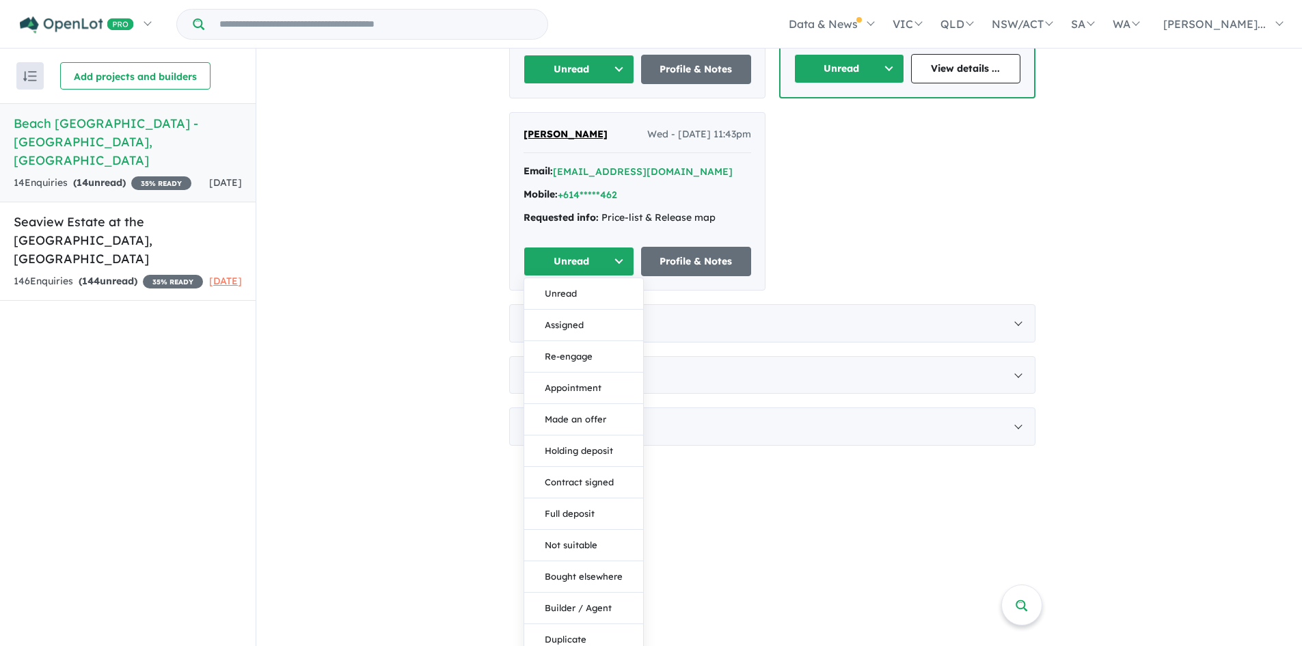
click at [478, 483] on div "View 2 projects in your account Beach Haven Estate - Black Head 35 % READY Land…" at bounding box center [779, 347] width 1046 height 597
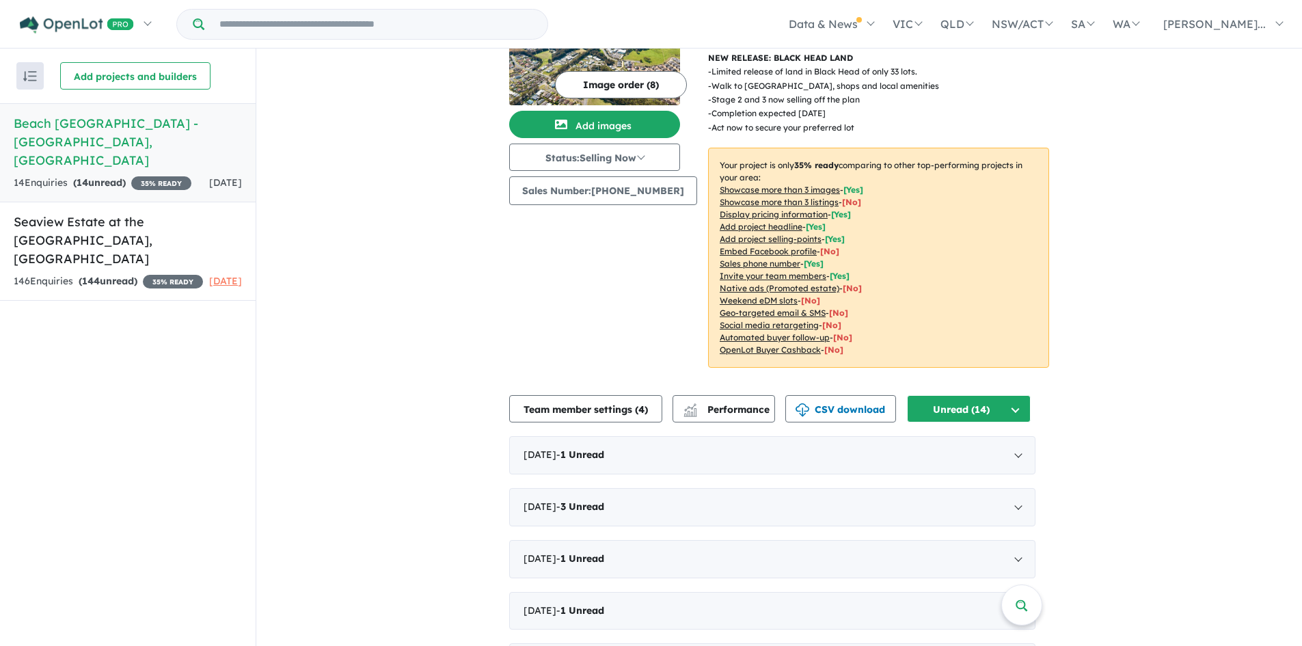
scroll to position [0, 0]
